Goal: Check status: Check status

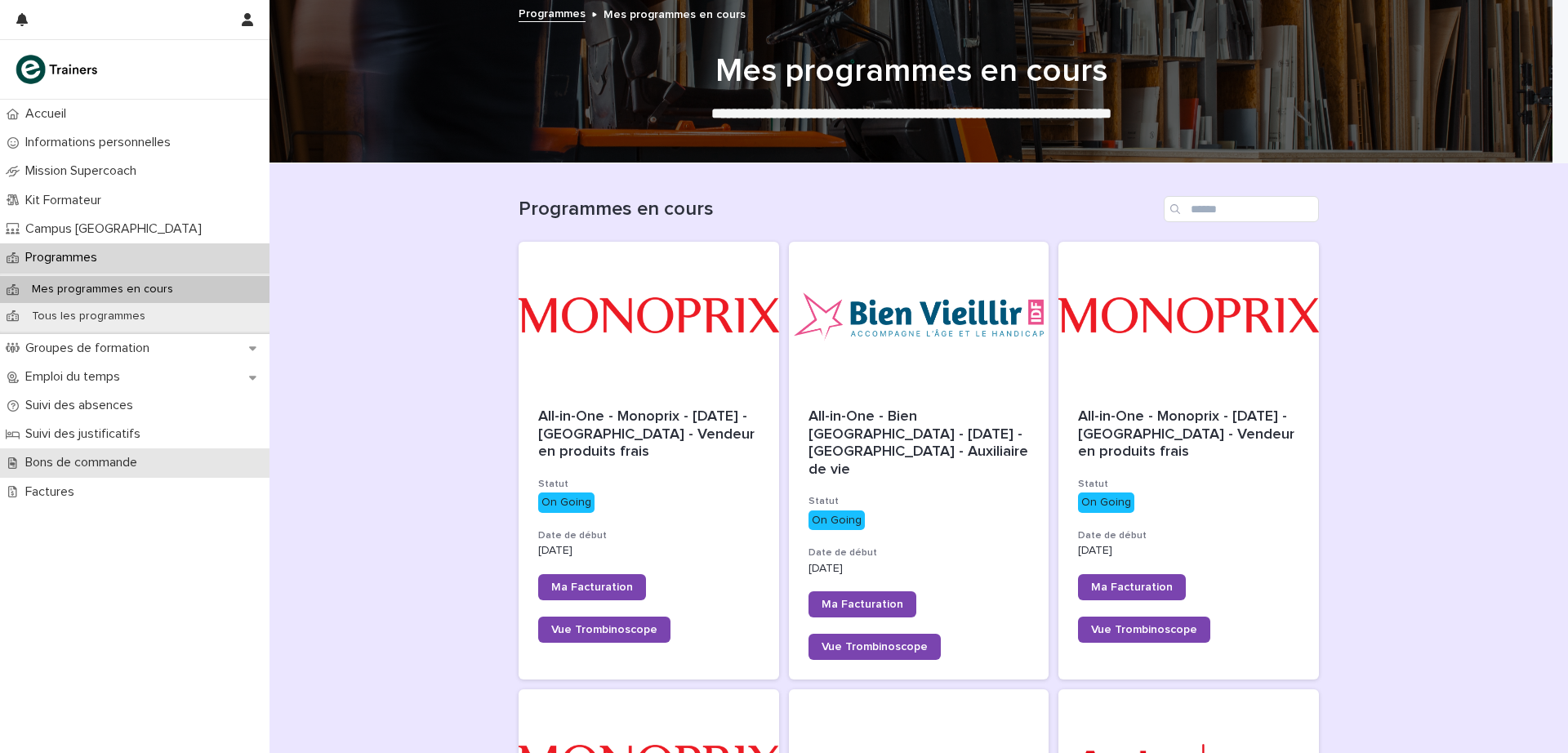
click at [117, 460] on p "Bons de commande" at bounding box center [84, 462] width 132 height 15
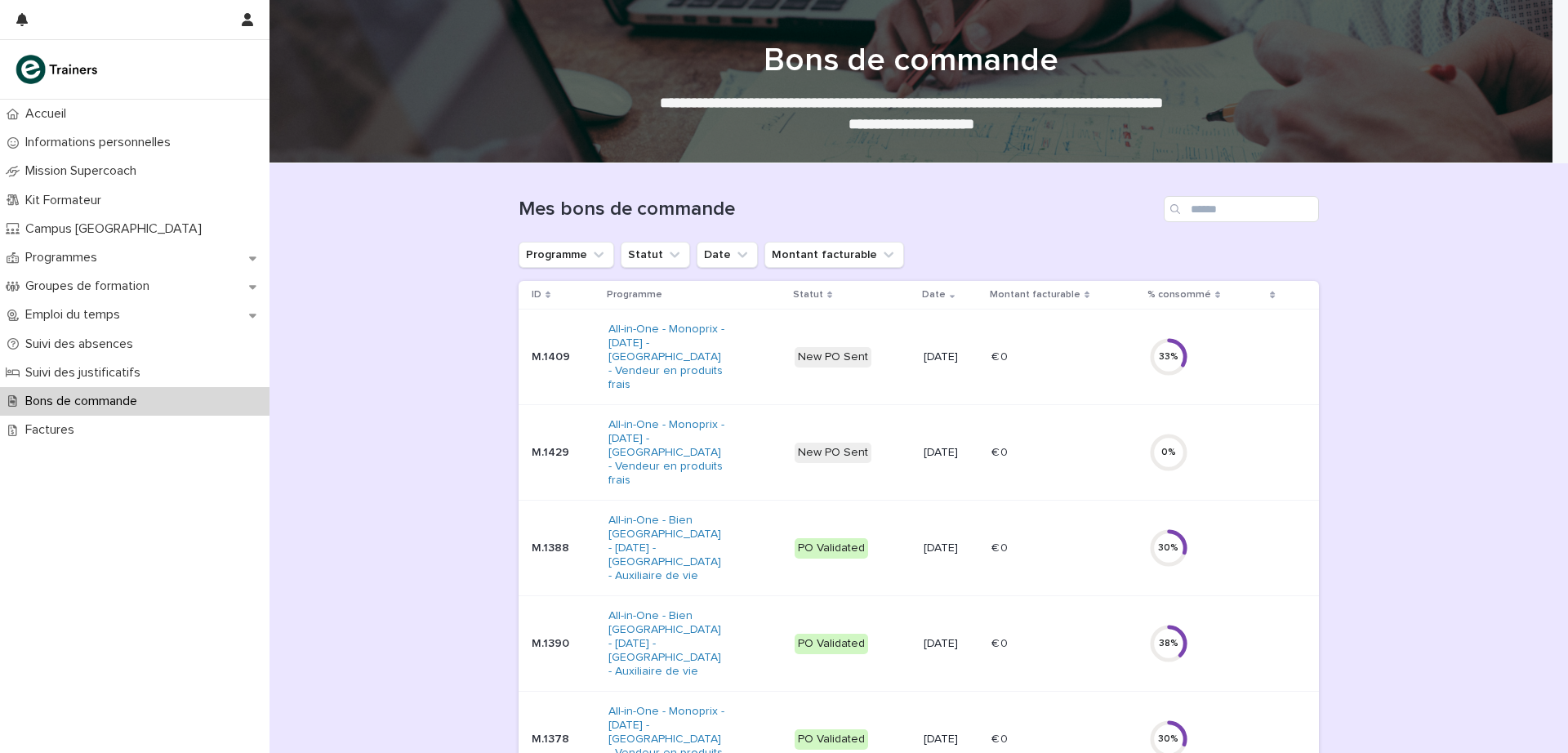
click at [540, 452] on p "M.1429" at bounding box center [563, 452] width 64 height 13
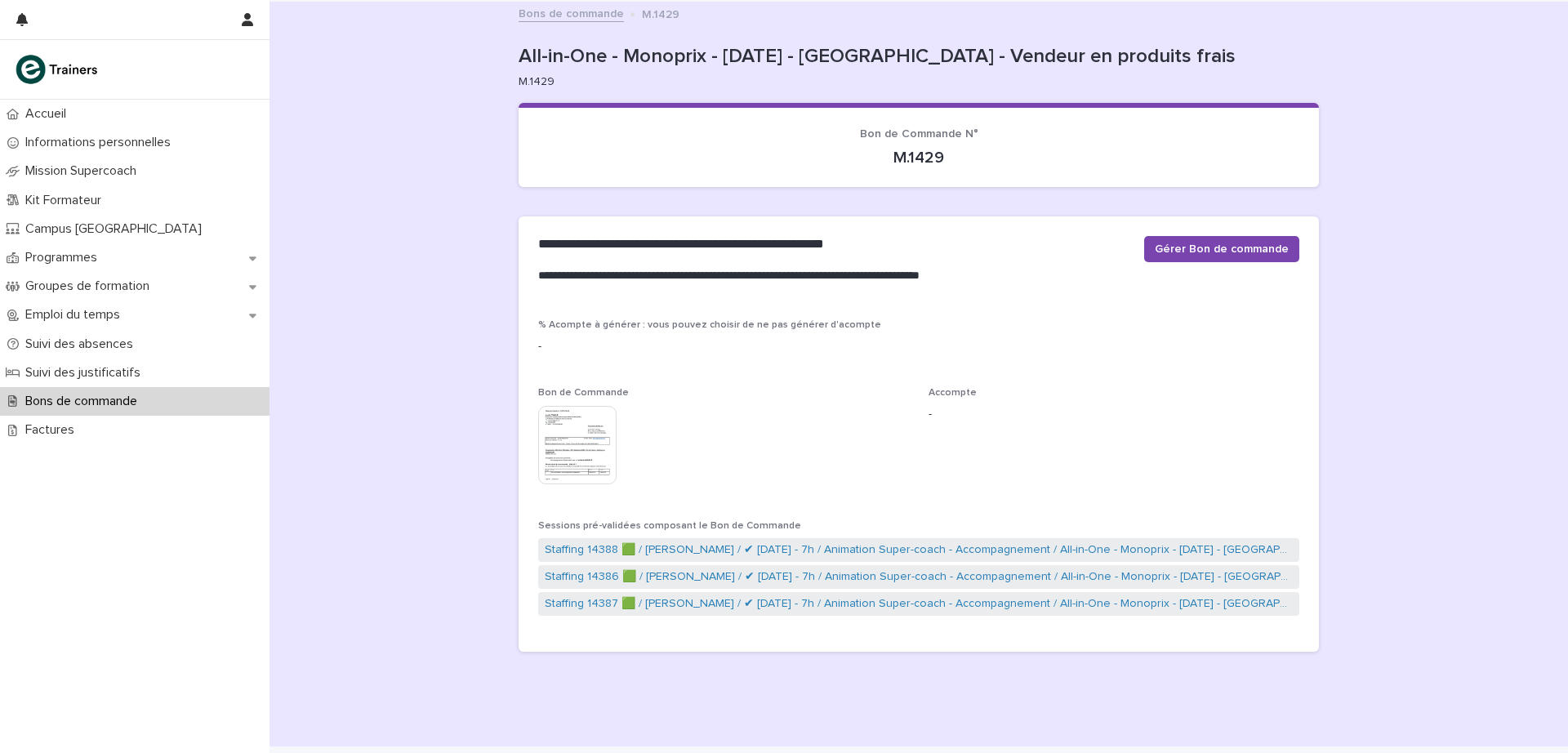
click at [572, 449] on img at bounding box center [576, 445] width 78 height 78
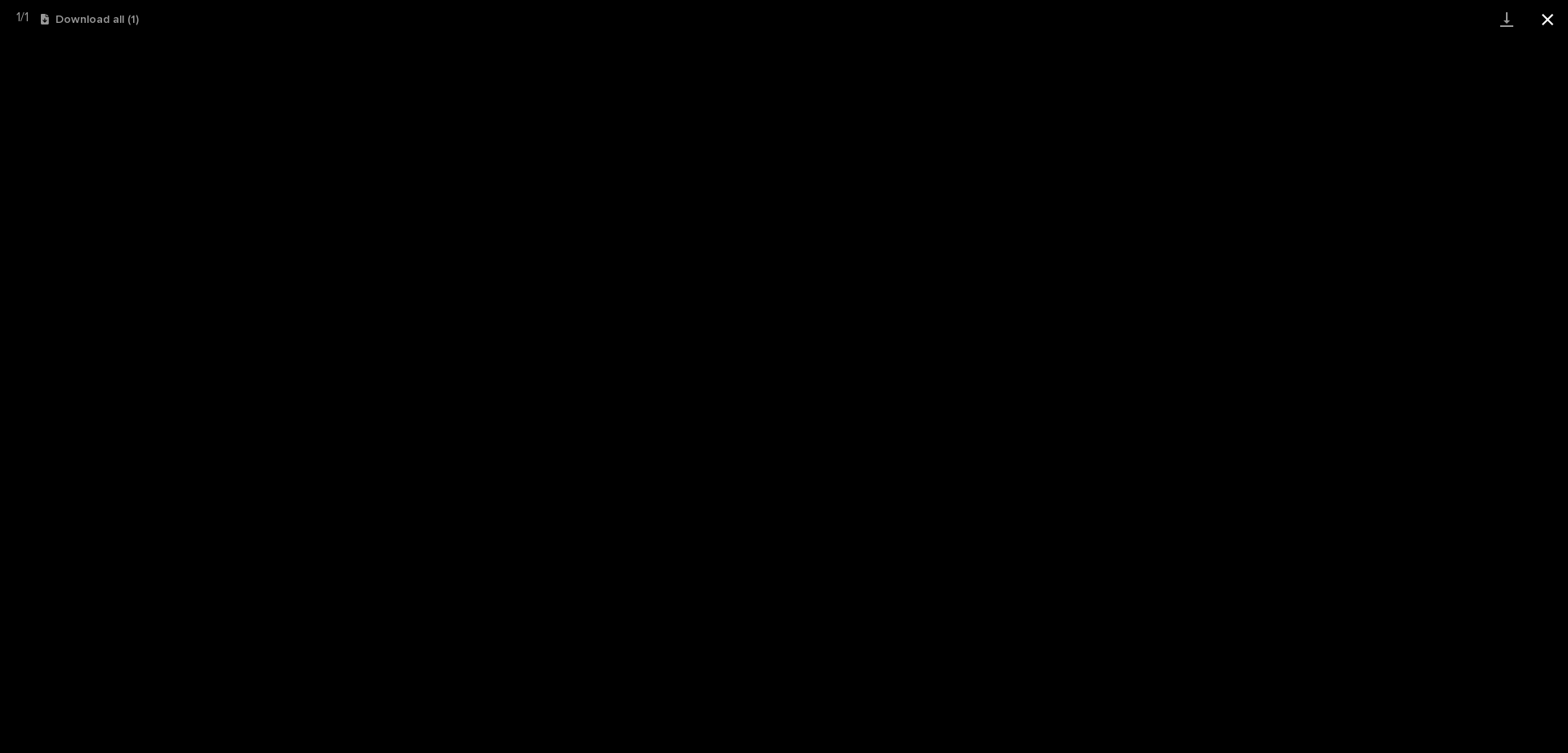
click at [1549, 13] on button "Close gallery" at bounding box center [1548, 19] width 41 height 39
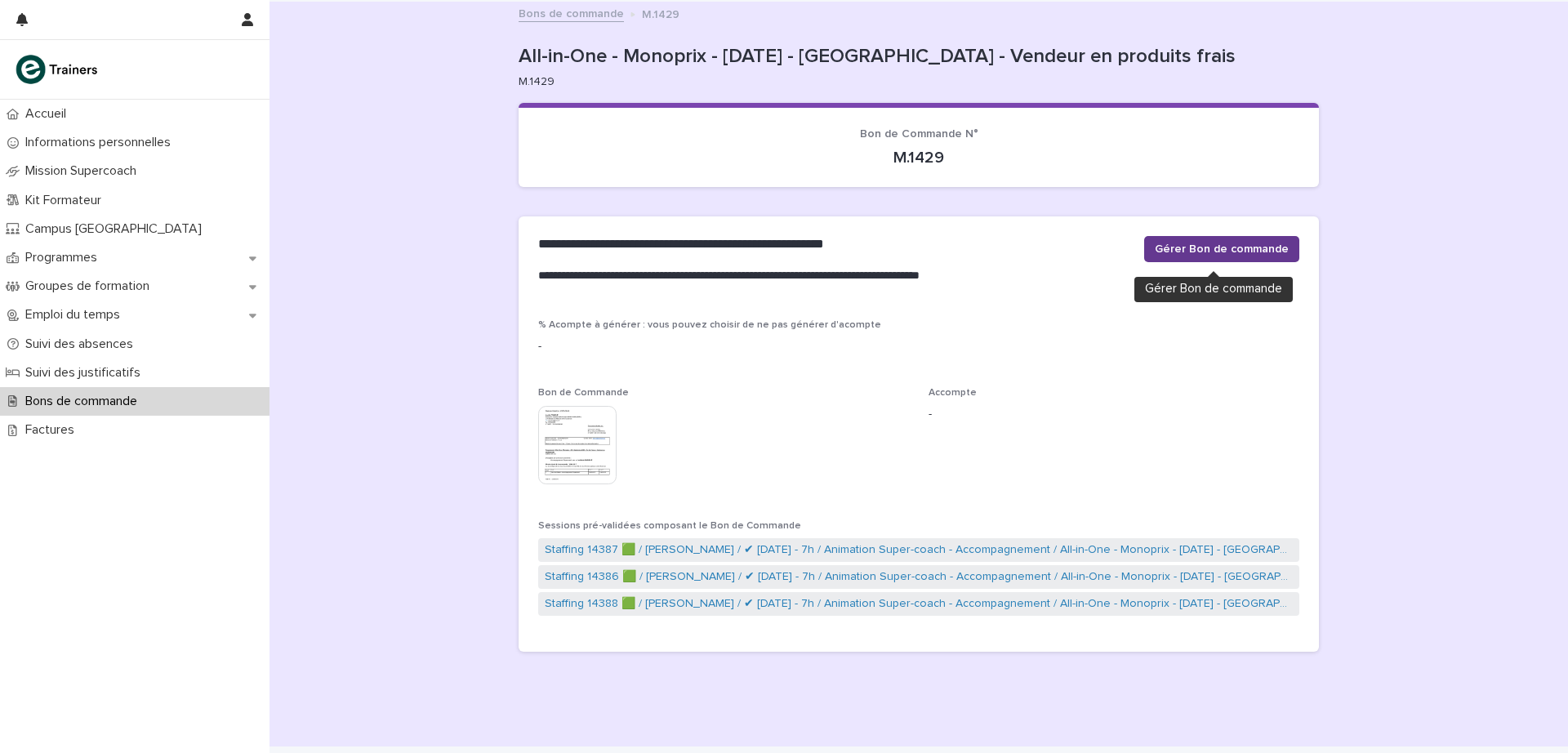
click at [1227, 250] on span "Gérer Bon de commande" at bounding box center [1221, 249] width 134 height 16
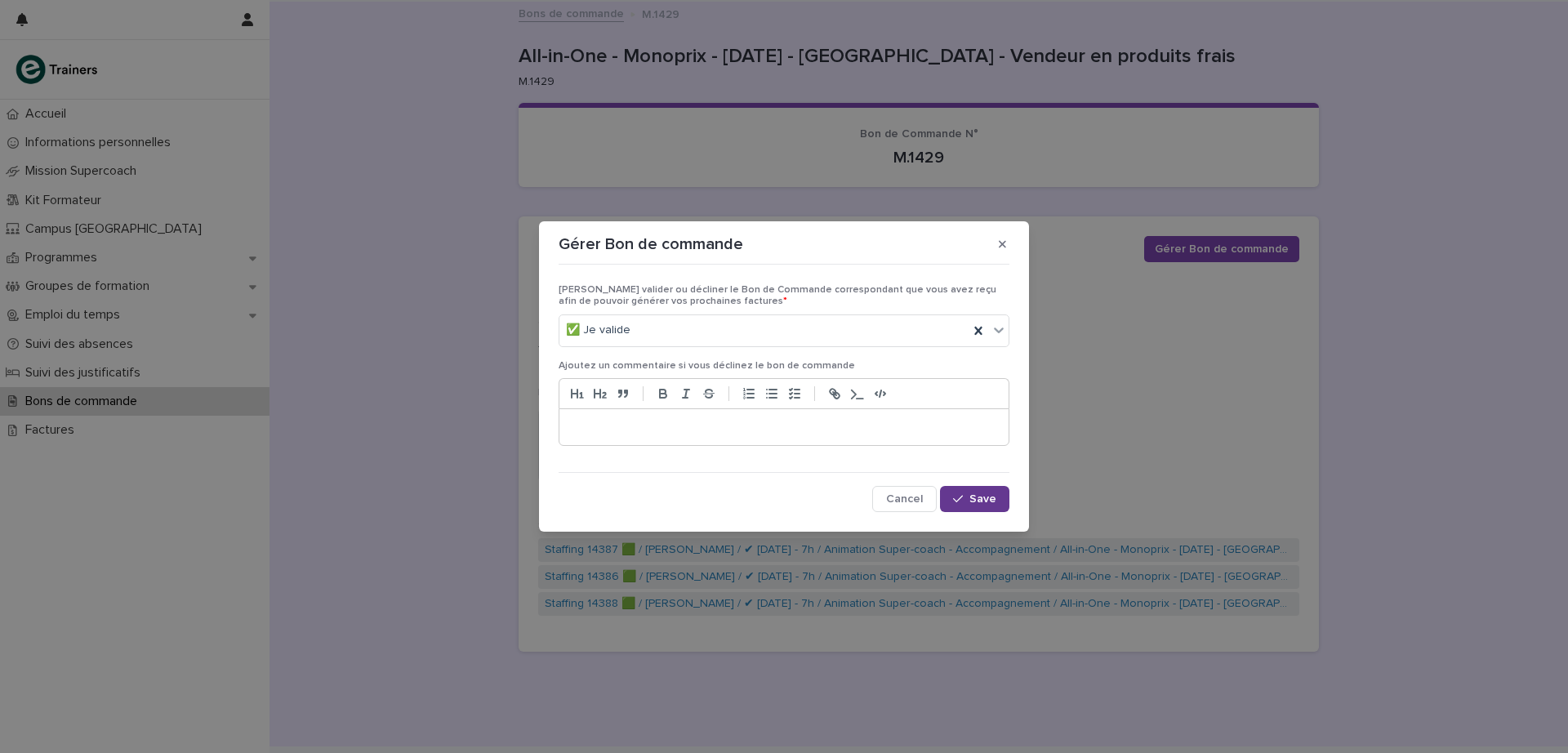
click at [974, 502] on span "Save" at bounding box center [983, 498] width 27 height 12
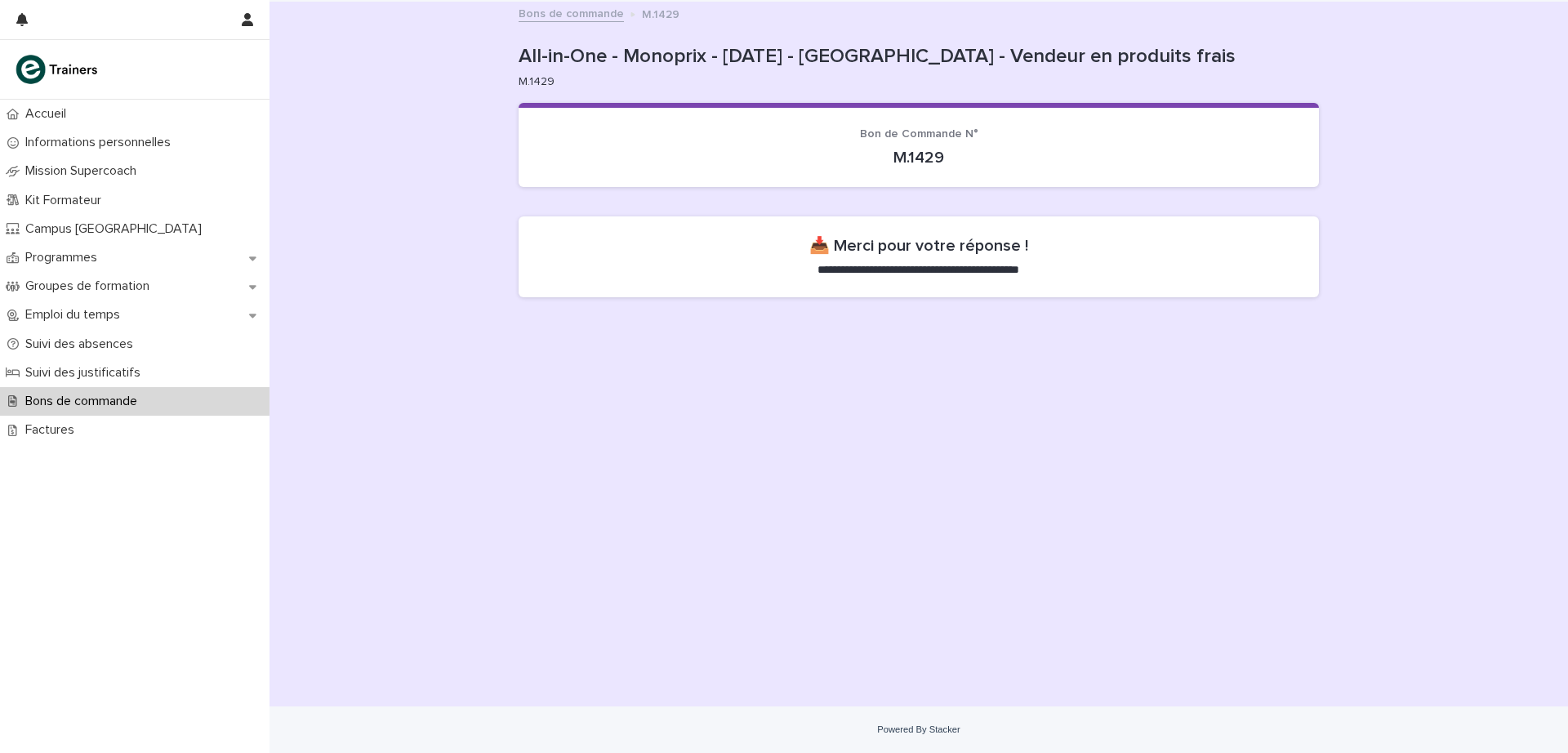
click at [592, 15] on link "Bons de commande" at bounding box center [572, 13] width 106 height 19
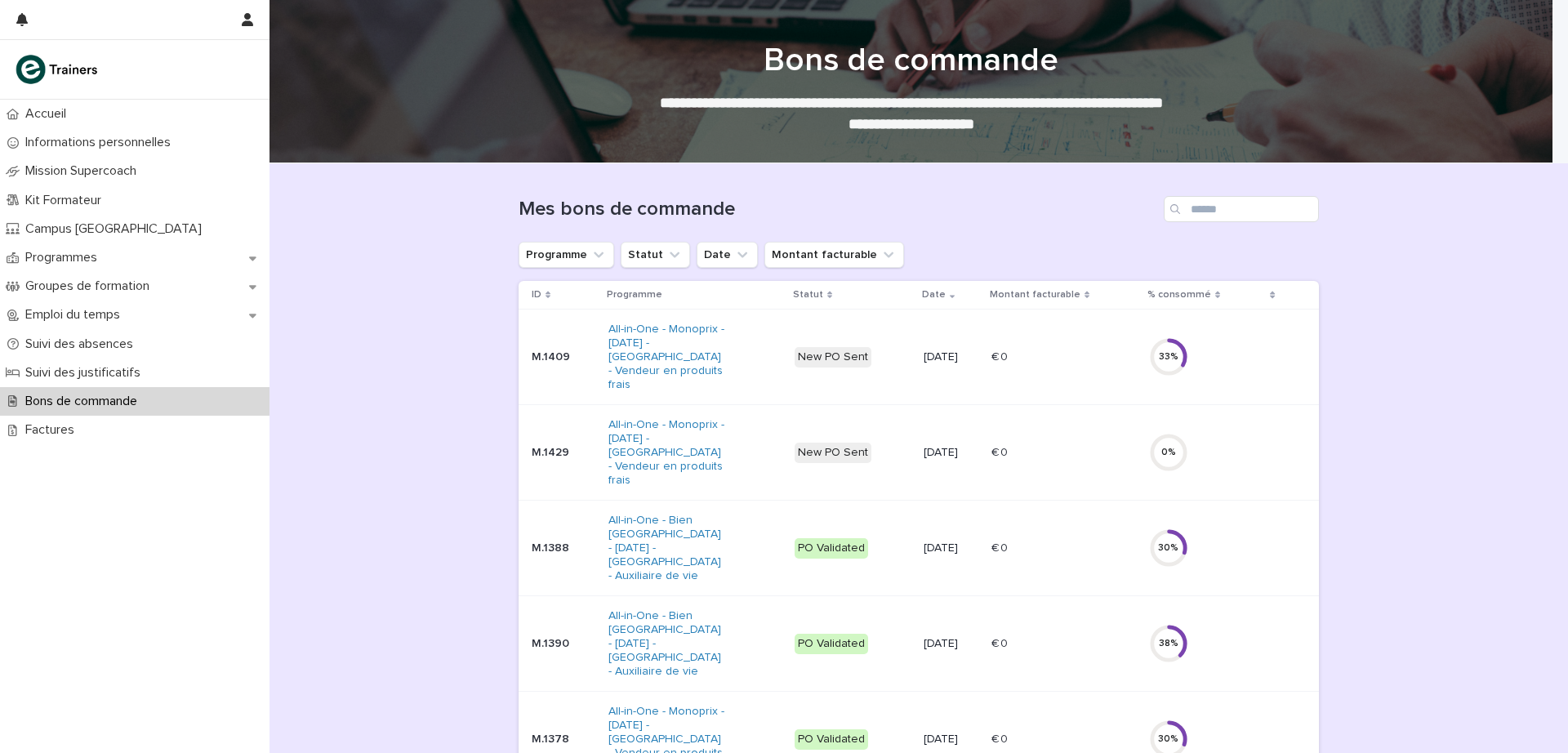
click at [537, 354] on p "M.1409" at bounding box center [563, 357] width 64 height 13
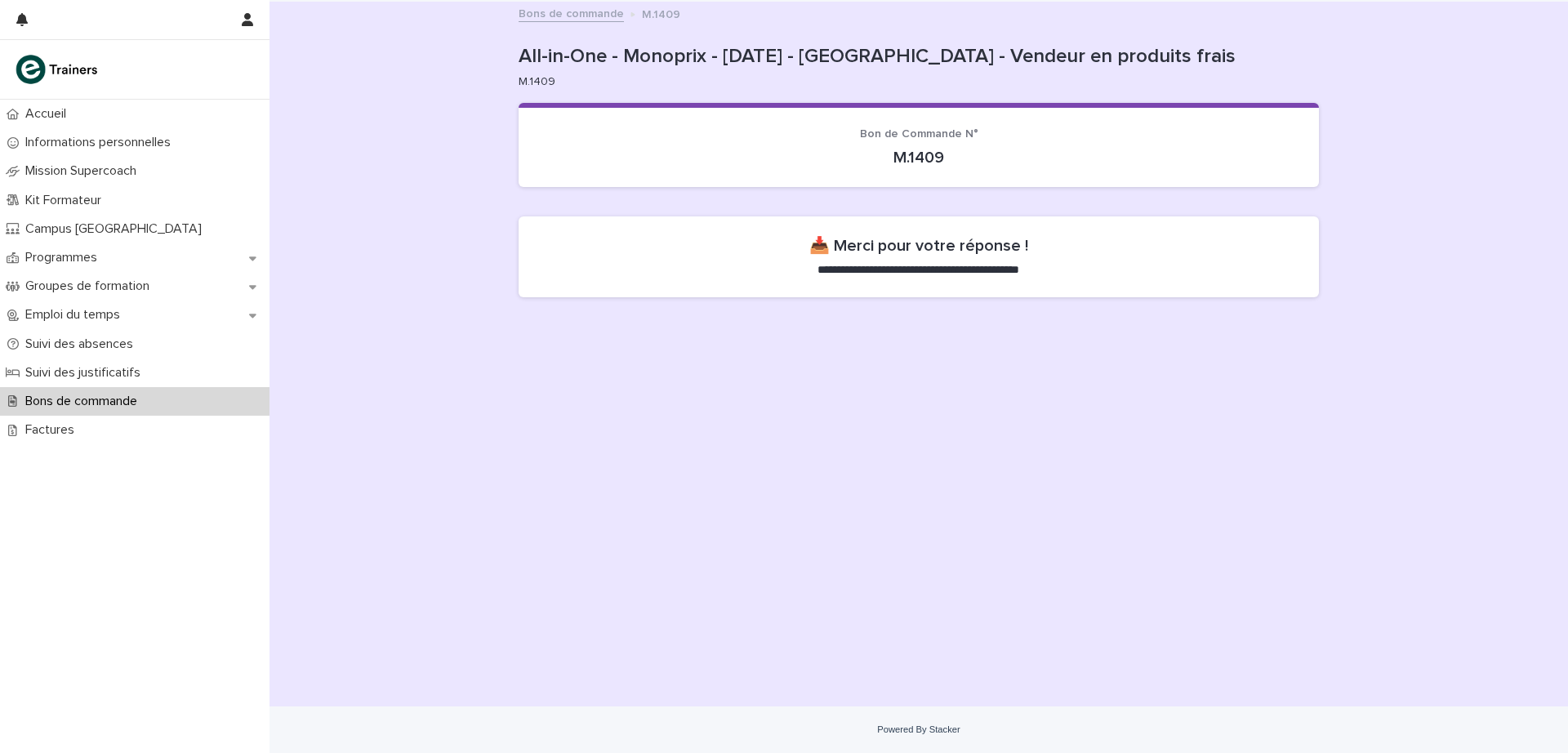
click at [576, 13] on link "Bons de commande" at bounding box center [572, 13] width 106 height 19
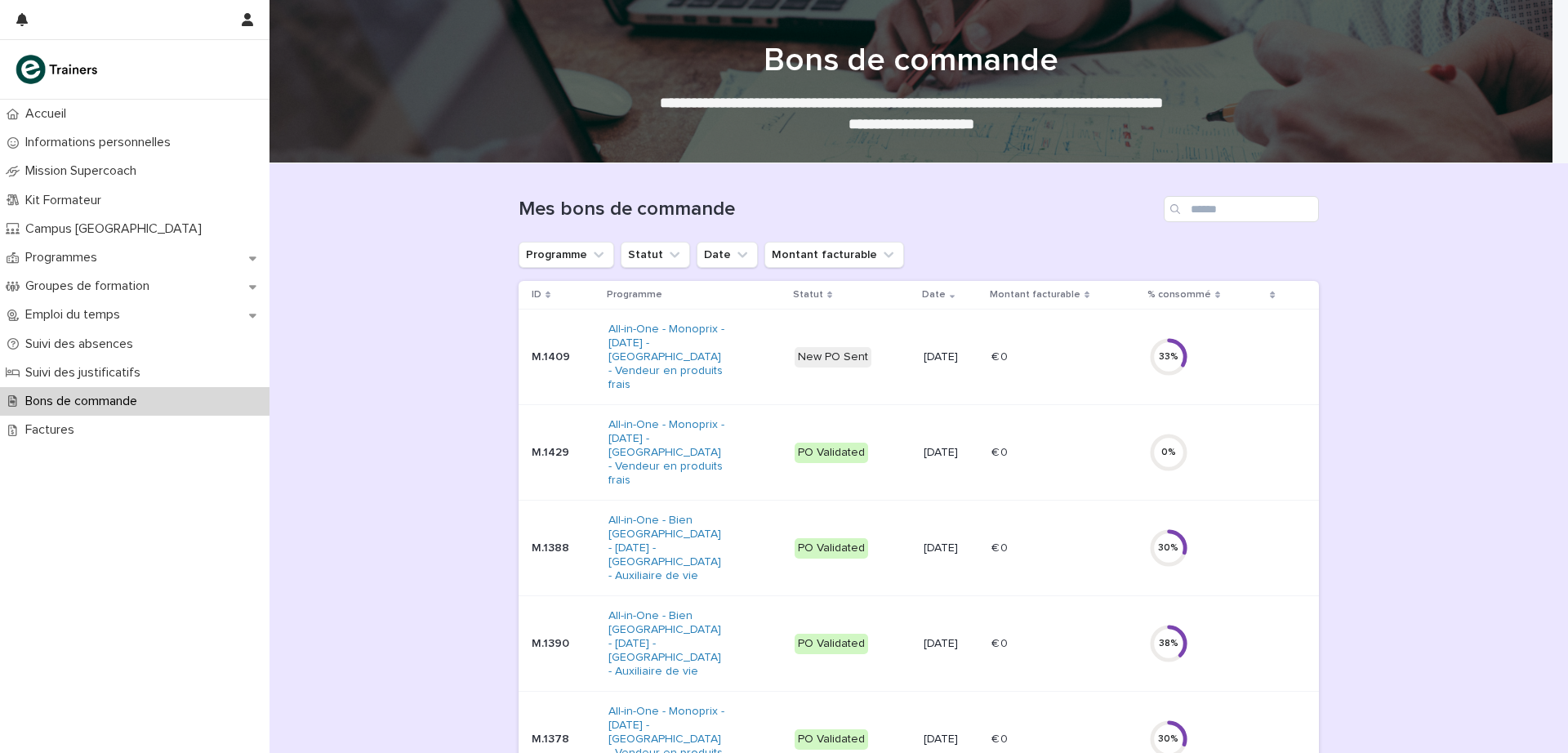
click at [547, 351] on p "M.1409" at bounding box center [563, 357] width 64 height 13
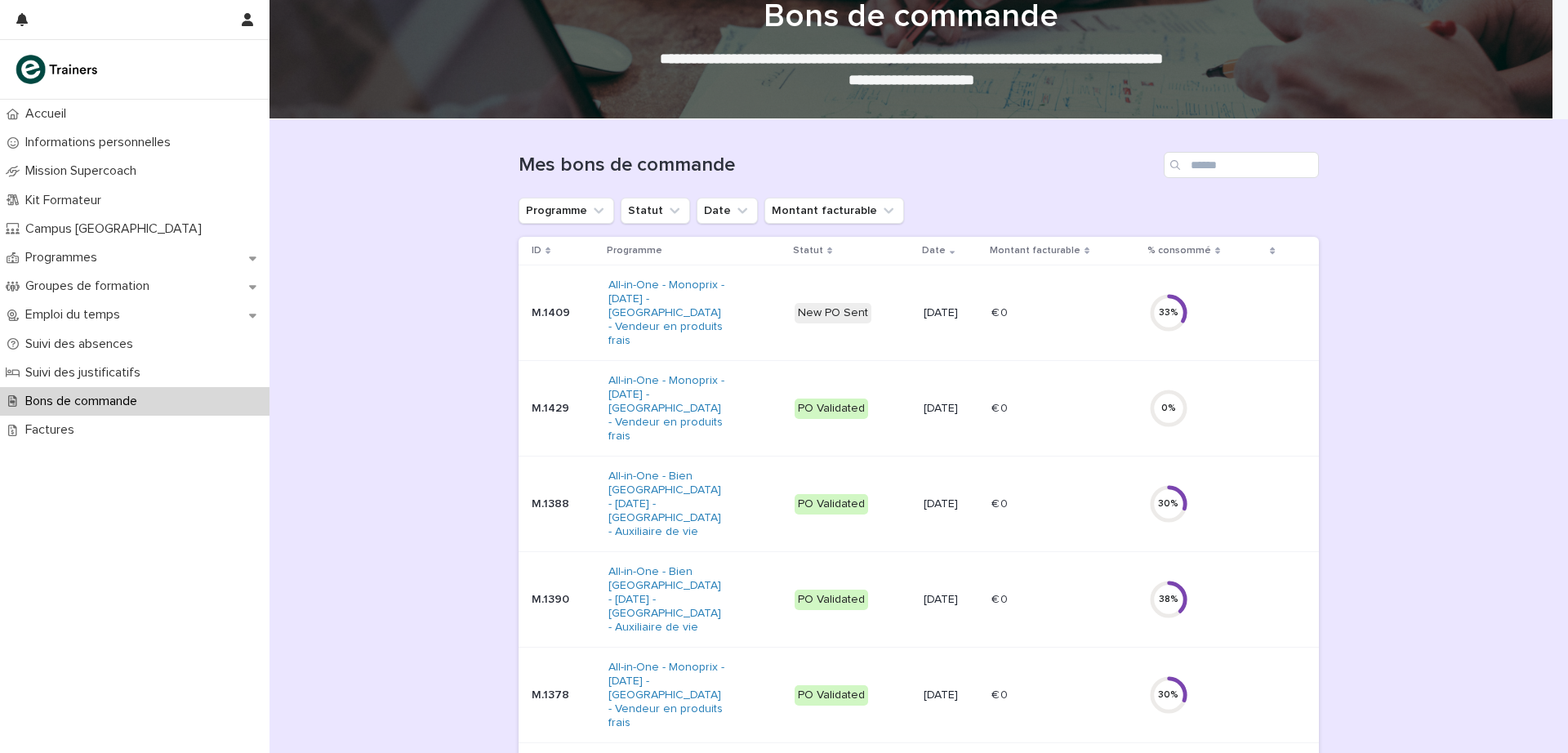
scroll to position [37, 0]
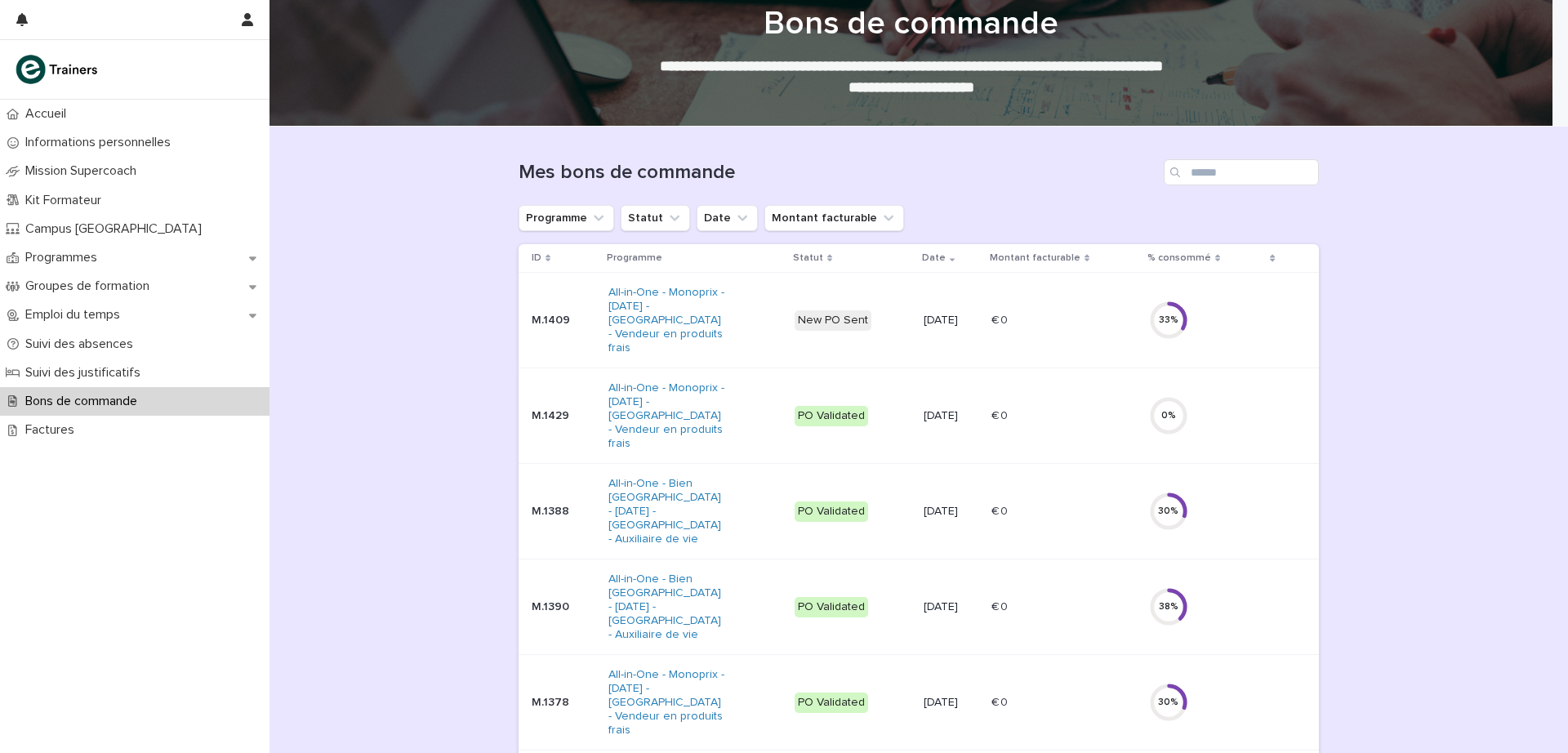
click at [541, 320] on p "M.1409" at bounding box center [563, 320] width 64 height 13
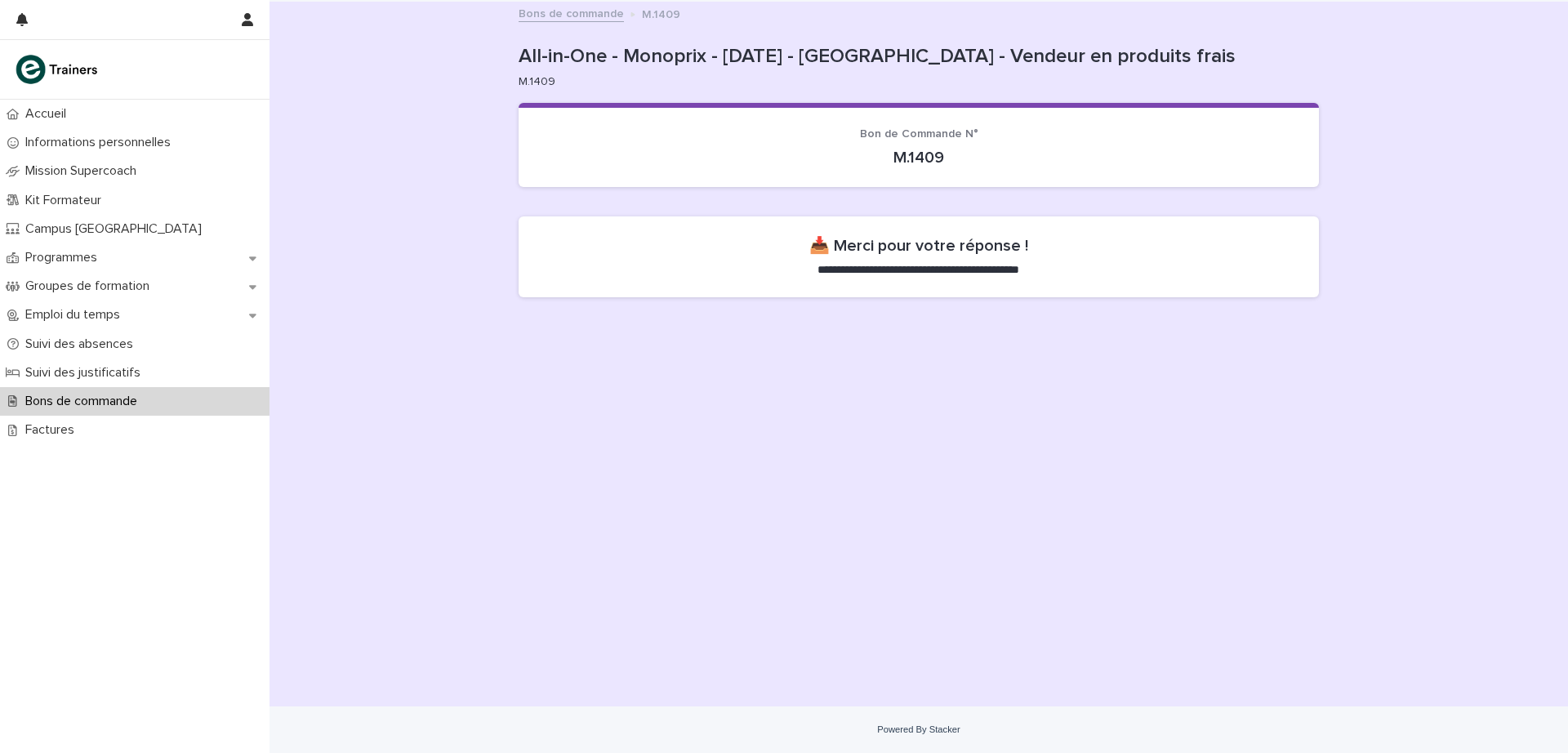
click at [547, 11] on link "Bons de commande" at bounding box center [572, 13] width 106 height 19
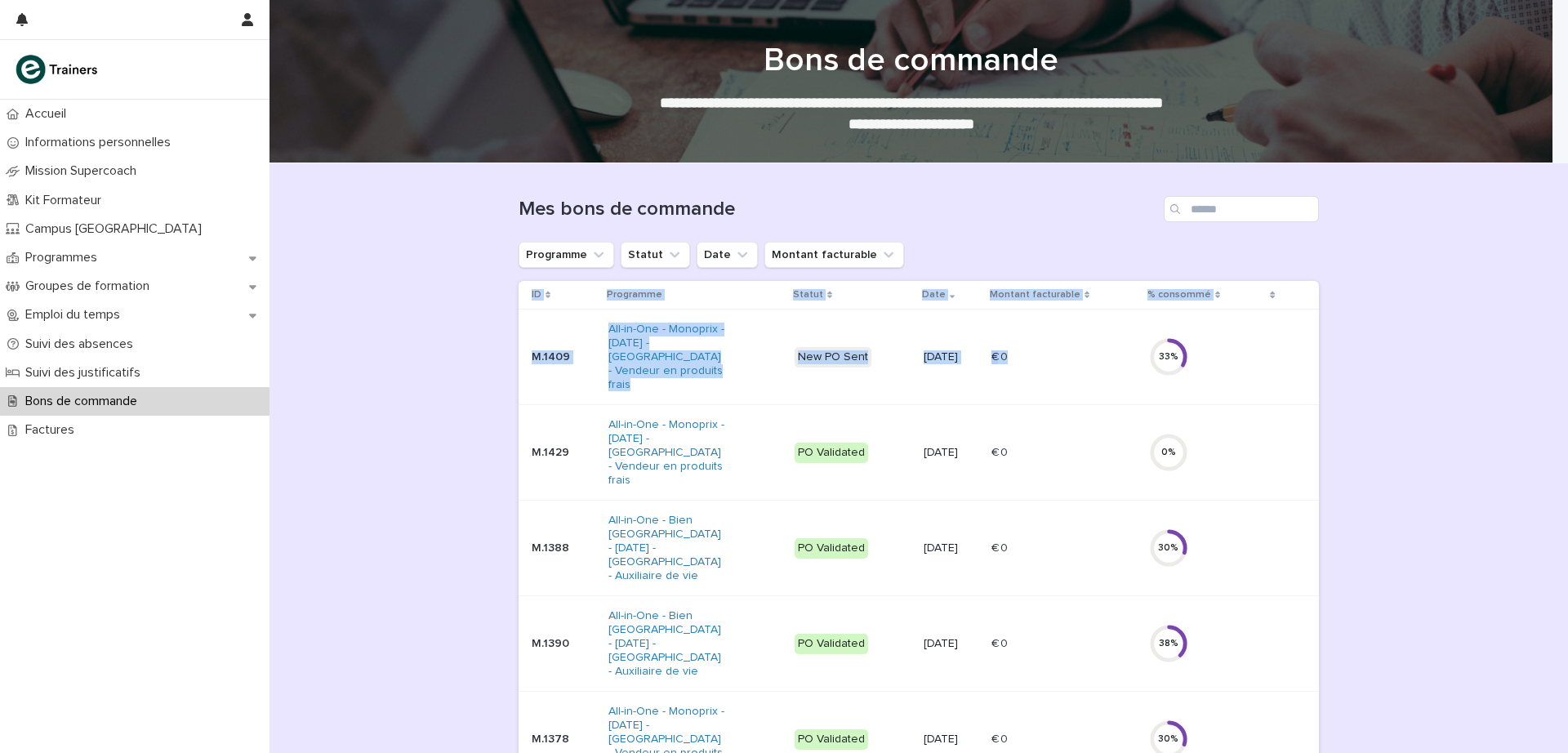
drag, startPoint x: 1173, startPoint y: 373, endPoint x: 1239, endPoint y: 314, distance: 88.5
click at [1239, 314] on td "33 %" at bounding box center [1202, 357] width 118 height 96
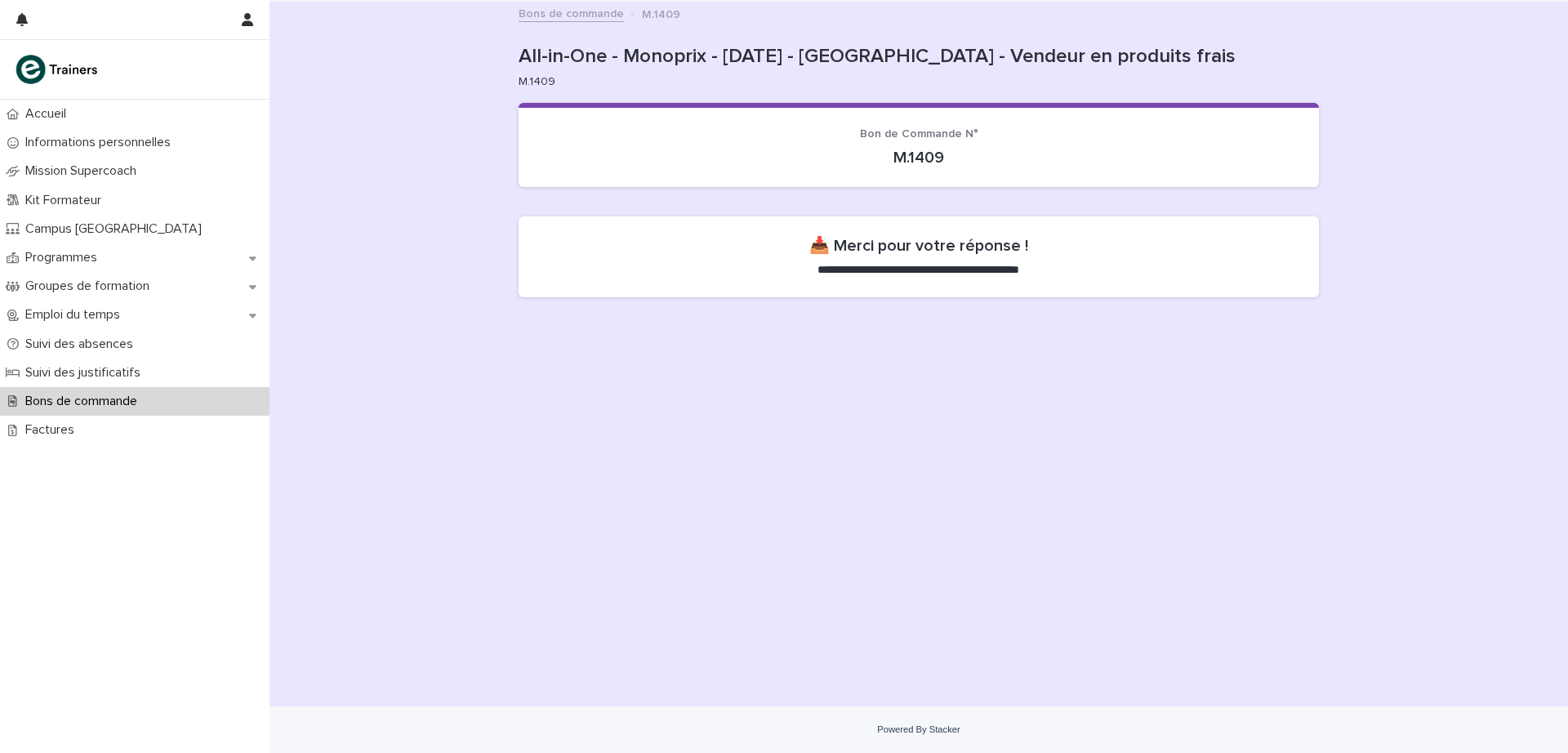
click at [552, 14] on link "Bons de commande" at bounding box center [572, 13] width 106 height 19
